Goal: Find specific page/section: Find specific page/section

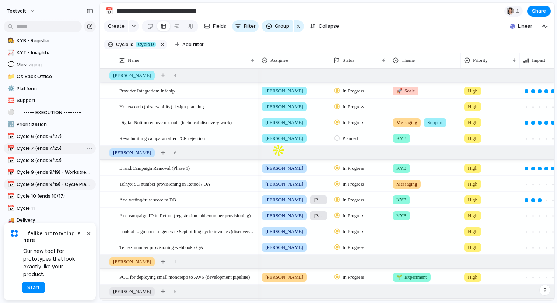
scroll to position [189, 0]
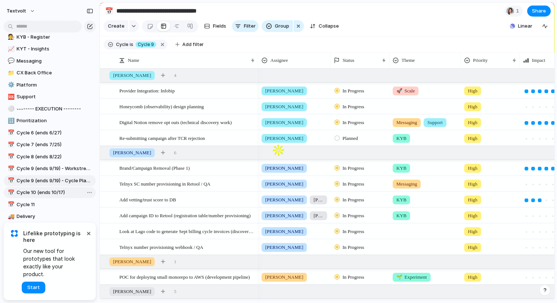
click at [54, 193] on span "Cycle 10 (ends 10/17)" at bounding box center [55, 192] width 77 height 7
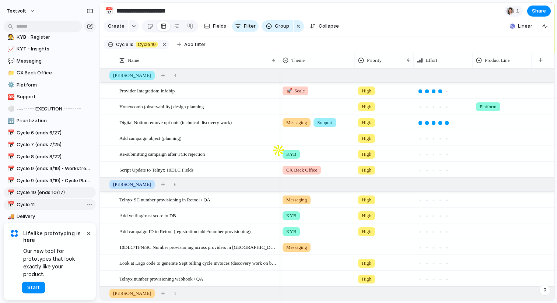
type input "**********"
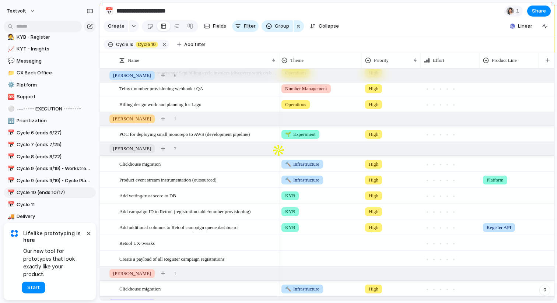
scroll to position [172, 0]
